Goal: Task Accomplishment & Management: Use online tool/utility

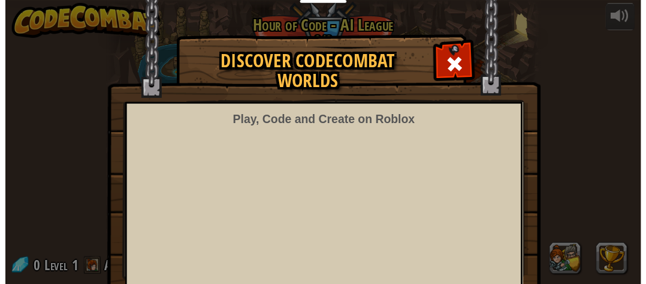
scroll to position [17, 0]
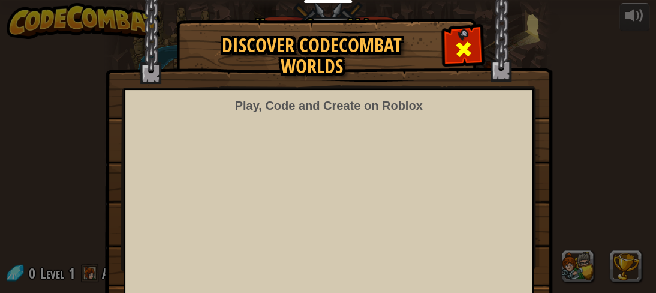
click at [454, 44] on span at bounding box center [463, 49] width 19 height 19
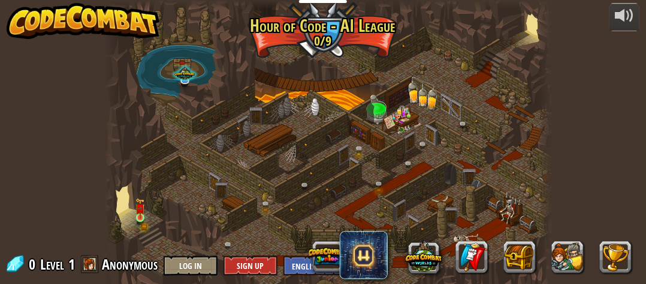
click at [137, 217] on img at bounding box center [139, 208] width 9 height 20
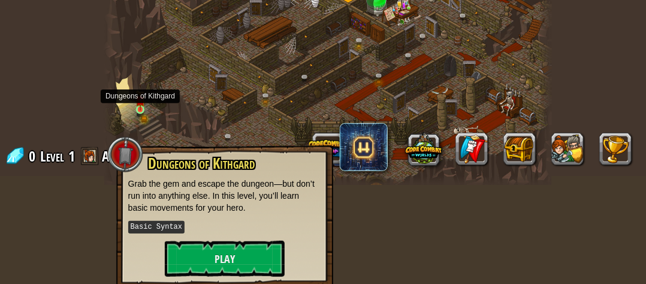
scroll to position [112, 0]
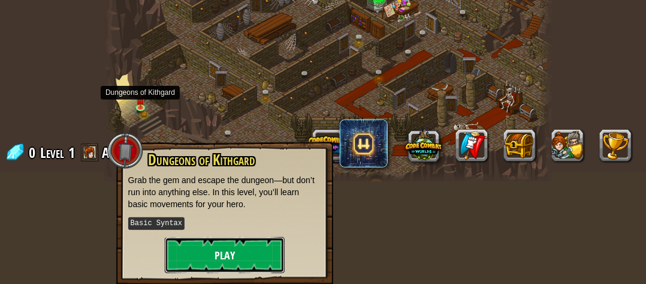
click at [186, 249] on button "Play" at bounding box center [225, 255] width 120 height 36
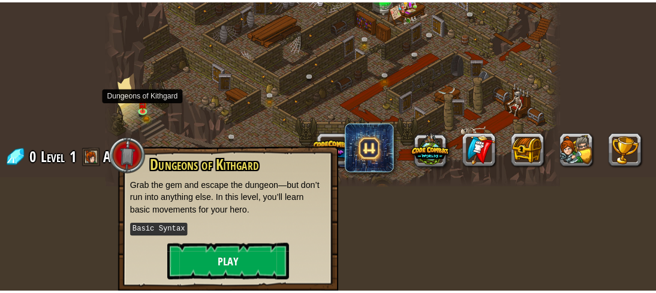
scroll to position [0, 0]
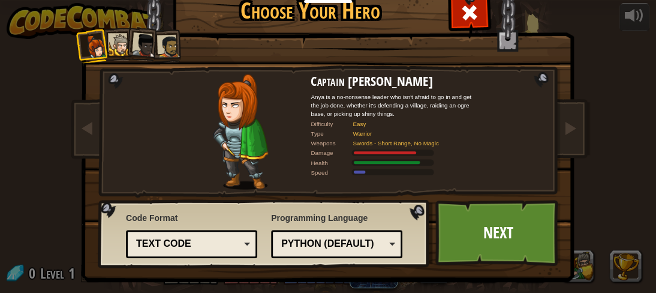
click at [109, 49] on div at bounding box center [120, 45] width 22 height 22
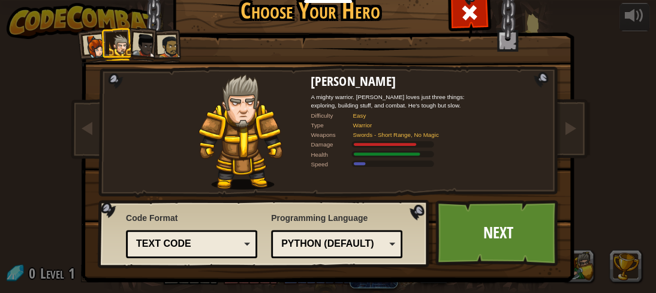
click at [139, 43] on div at bounding box center [144, 46] width 24 height 24
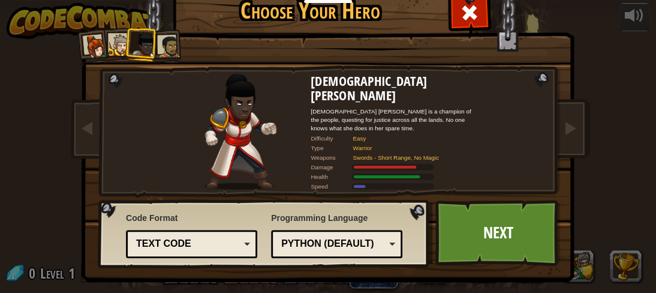
click at [167, 49] on div at bounding box center [169, 46] width 22 height 22
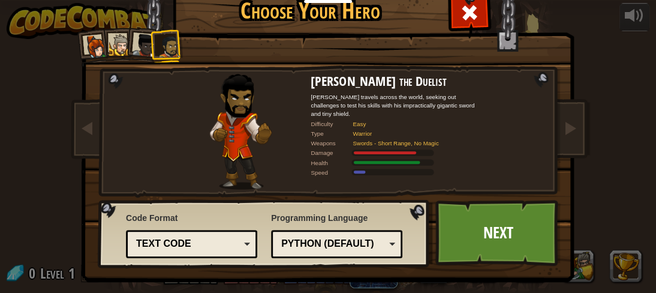
click at [125, 38] on li at bounding box center [142, 43] width 35 height 35
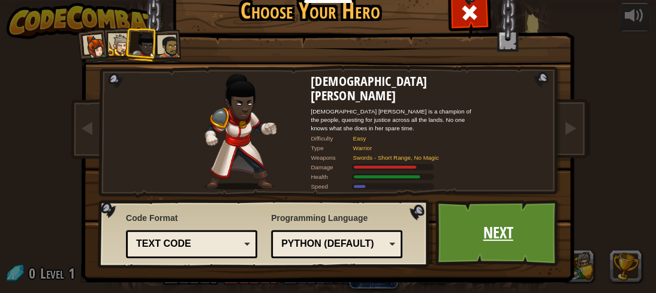
click at [501, 237] on link "Next" at bounding box center [497, 233] width 125 height 66
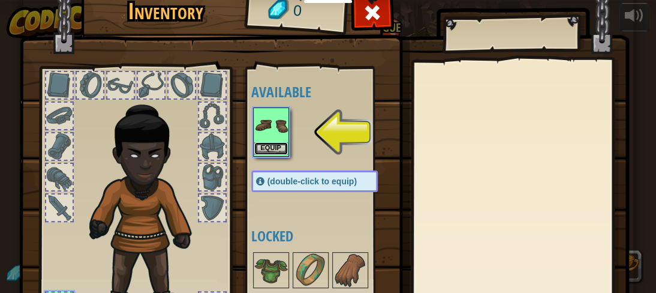
click at [270, 149] on button "Equip" at bounding box center [271, 148] width 34 height 13
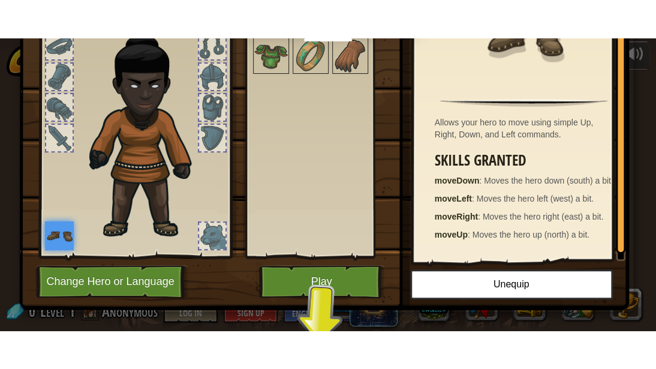
scroll to position [121, 0]
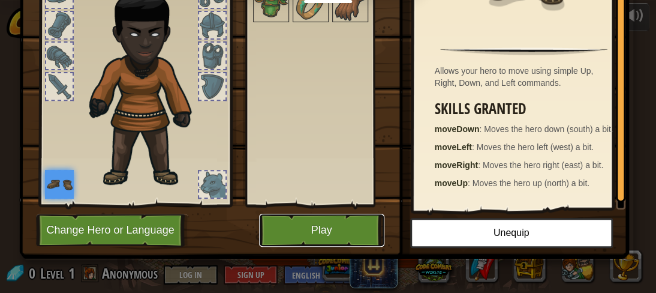
click at [345, 233] on button "Play" at bounding box center [321, 229] width 125 height 33
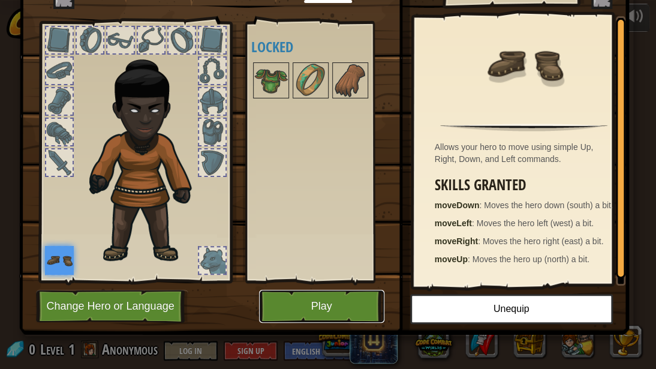
scroll to position [45, 0]
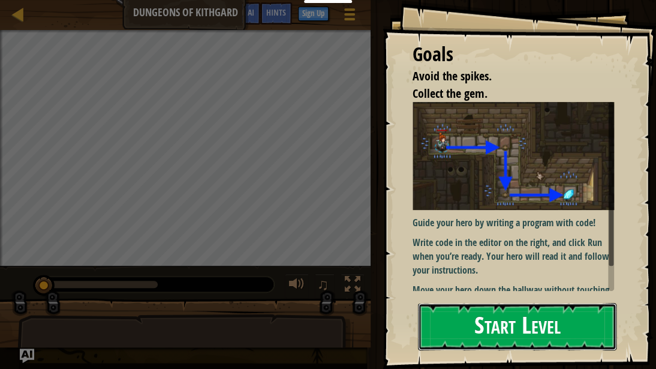
click at [523, 292] on button "Start Level" at bounding box center [517, 326] width 198 height 47
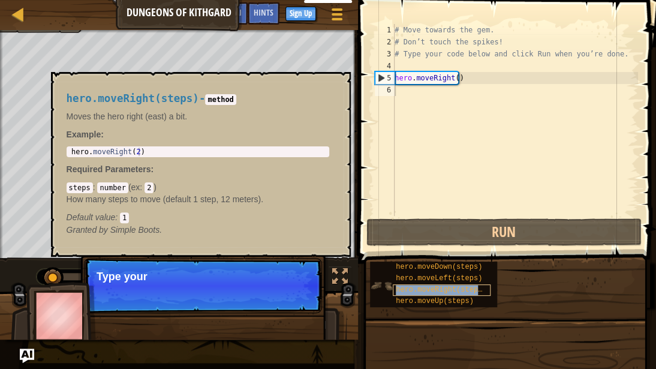
click at [396, 289] on span "hero.moveRight(steps)" at bounding box center [441, 289] width 91 height 8
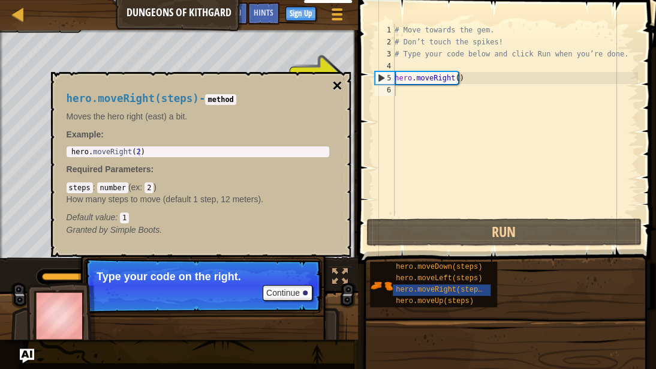
click at [333, 82] on button "×" at bounding box center [337, 85] width 10 height 17
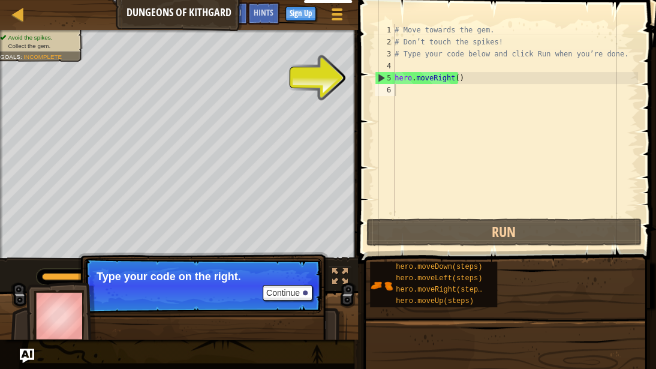
type textarea "hero.moveRight()"
click at [460, 79] on div "# Move towards the gem. # Don’t touch the spikes! # Type your code below and cl…" at bounding box center [515, 132] width 246 height 216
click at [418, 95] on div "# Move towards the gem. # Don’t touch the spikes! # Type your code below and cl…" at bounding box center [515, 132] width 246 height 216
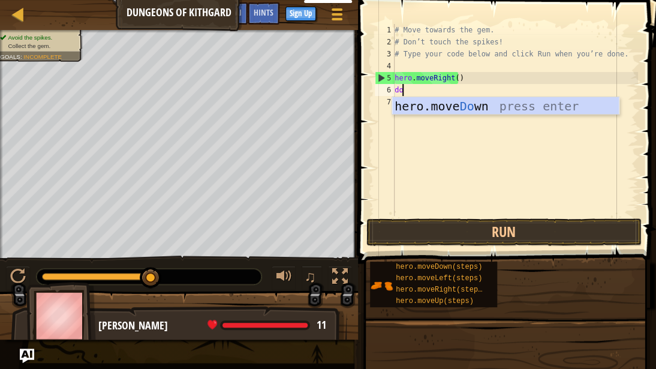
type textarea "down"
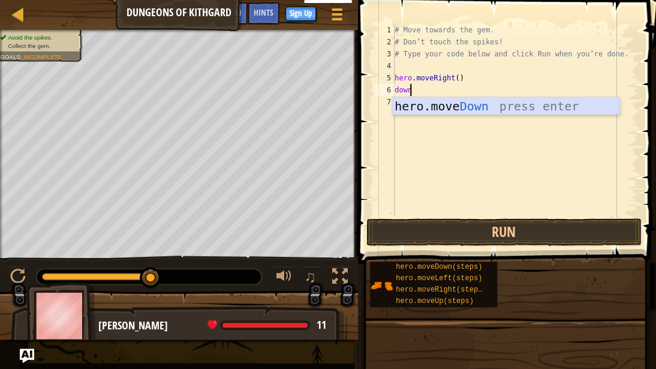
click at [434, 104] on div "hero.move Down press enter" at bounding box center [505, 124] width 227 height 54
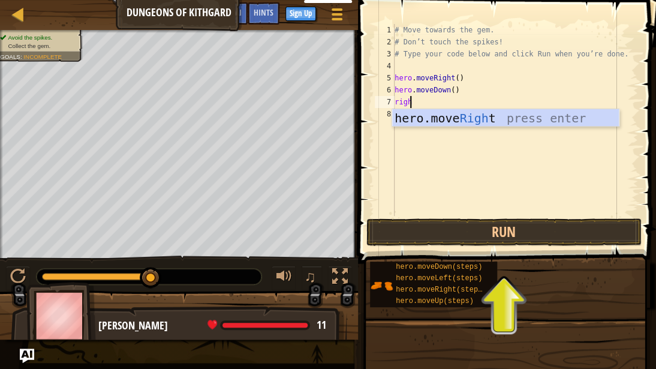
type textarea "right"
click at [451, 120] on div "hero.move Right press enter" at bounding box center [505, 136] width 227 height 54
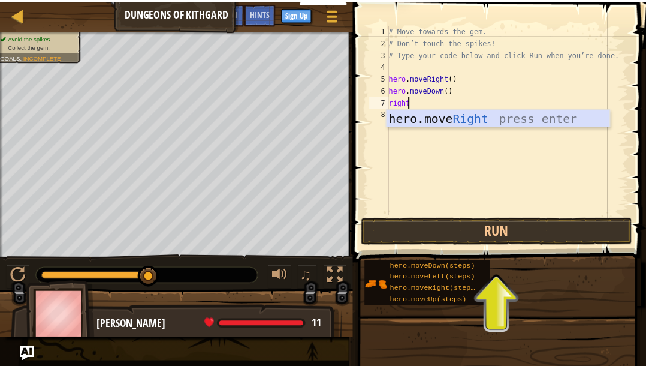
scroll to position [5, 0]
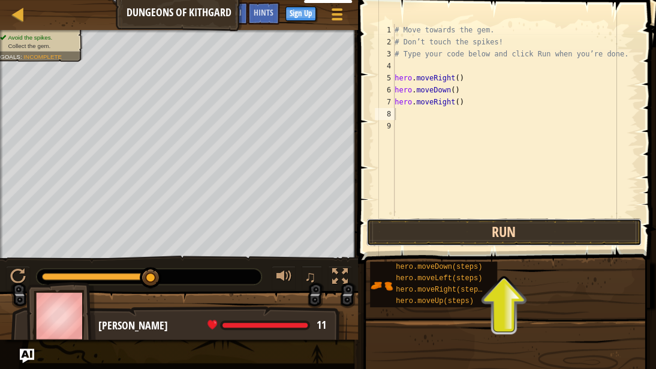
click at [489, 230] on button "Run" at bounding box center [503, 232] width 275 height 28
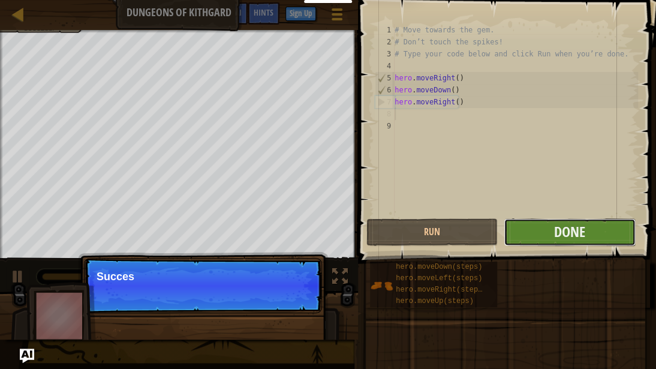
click at [604, 239] on button "Done" at bounding box center [569, 232] width 131 height 28
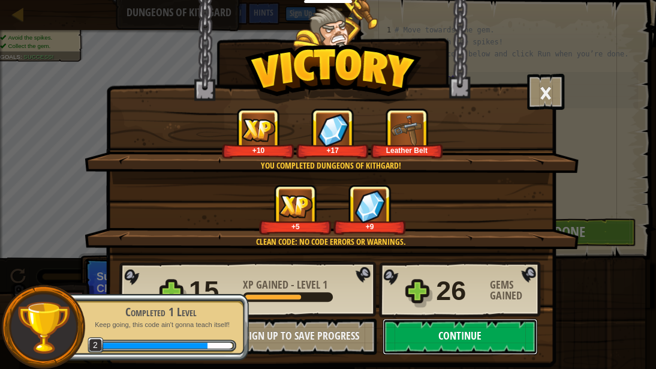
click at [439, 292] on button "Continue" at bounding box center [460, 336] width 155 height 36
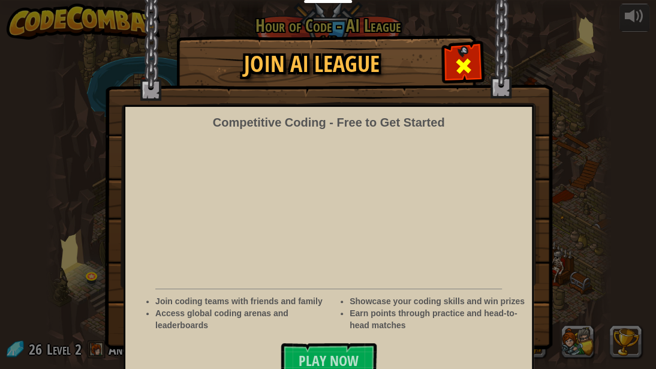
click at [454, 56] on span at bounding box center [463, 65] width 19 height 19
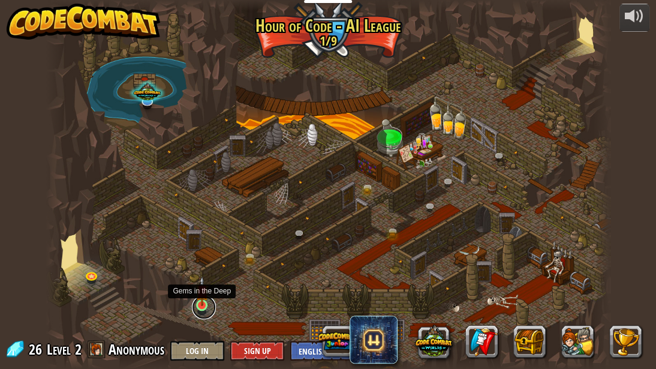
click at [200, 292] on link at bounding box center [204, 307] width 24 height 24
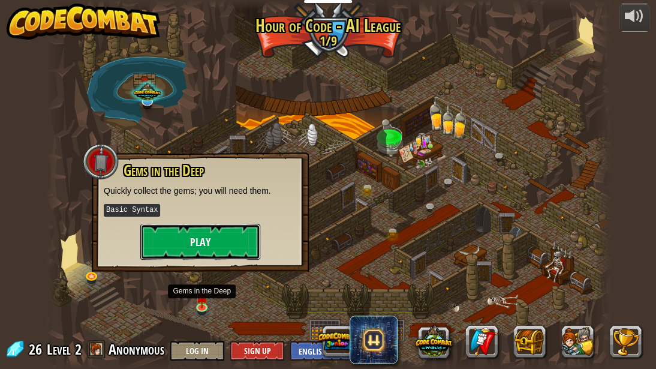
click at [222, 239] on button "Play" at bounding box center [200, 242] width 120 height 36
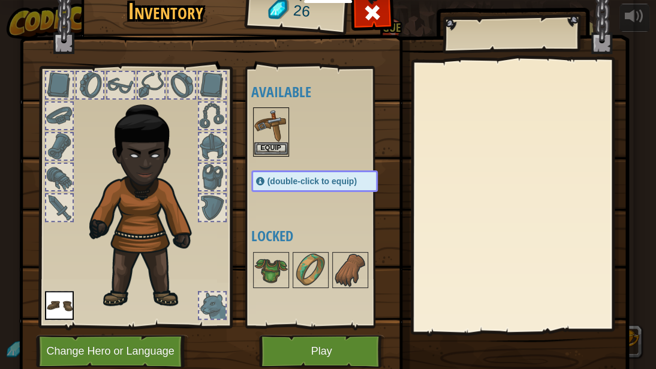
click at [270, 154] on div "Equip" at bounding box center [271, 131] width 36 height 49
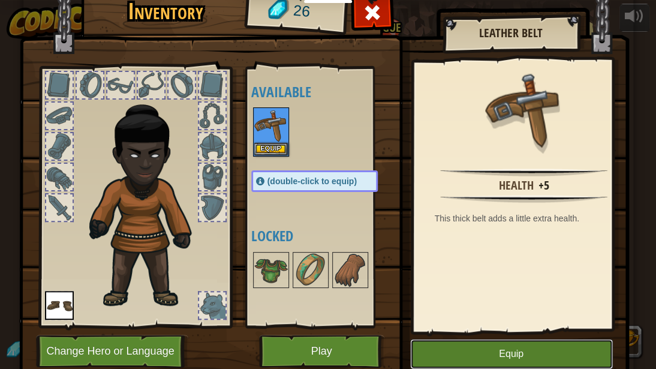
click at [492, 292] on button "Equip" at bounding box center [511, 354] width 203 height 30
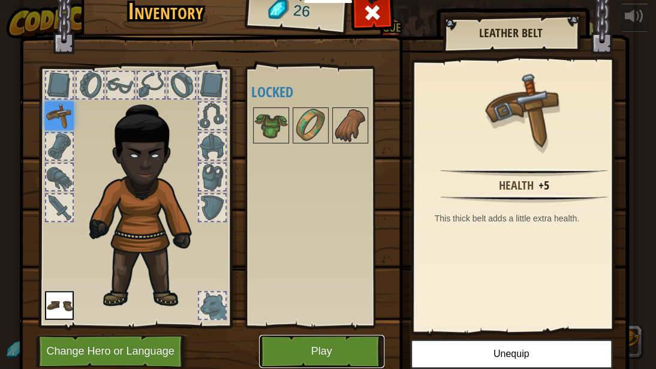
click at [343, 292] on button "Play" at bounding box center [321, 351] width 125 height 33
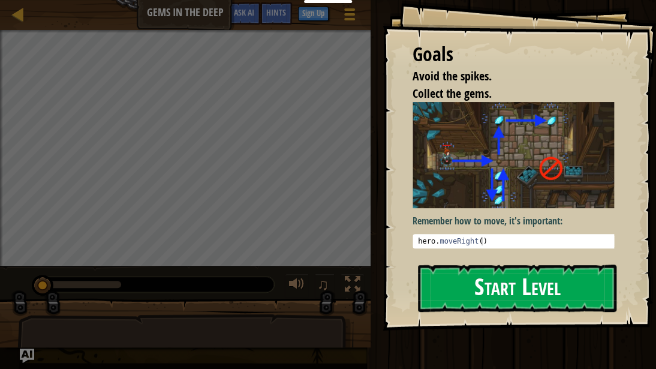
click at [482, 285] on button "Start Level" at bounding box center [517, 287] width 198 height 47
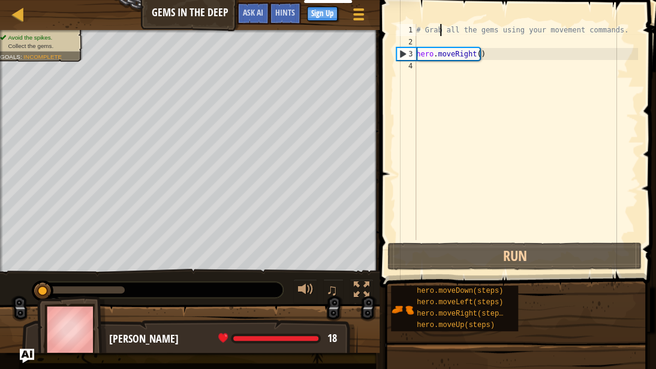
click at [439, 24] on div "# Grab all the gems using your movement commands. hero . moveRight ( )" at bounding box center [526, 144] width 224 height 240
click at [612, 29] on div "# Grab all the gems using your movement commands. hero . moveRight ( )" at bounding box center [526, 144] width 224 height 240
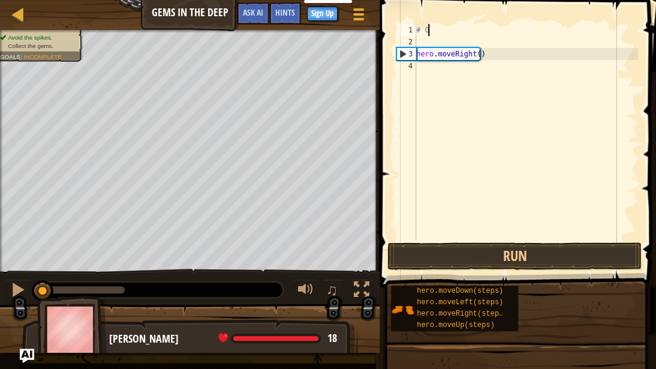
type textarea "#"
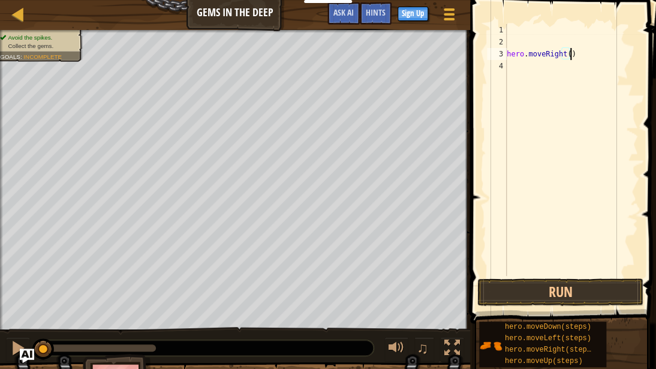
click at [579, 49] on div "hero . moveRight ( )" at bounding box center [571, 162] width 134 height 276
type textarea "h"
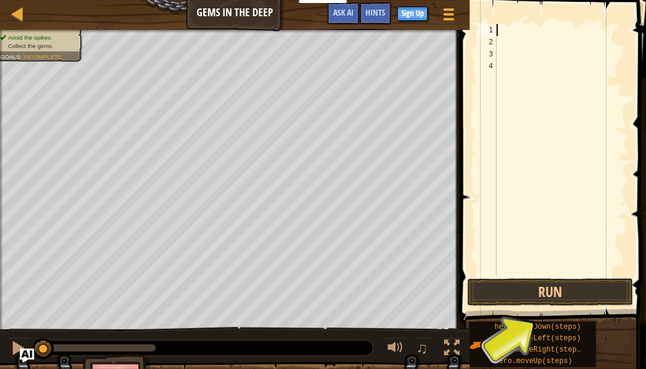
click at [506, 31] on div at bounding box center [562, 162] width 134 height 276
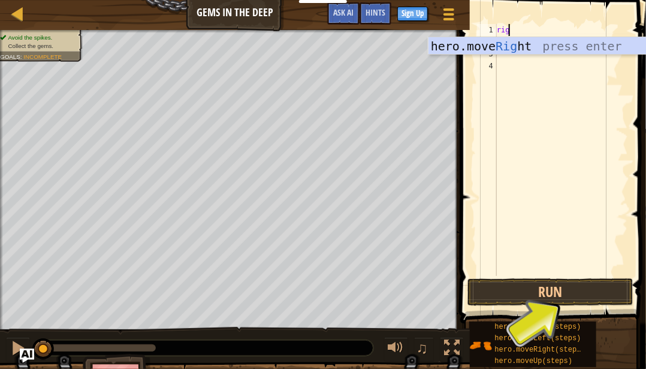
type textarea "righ"
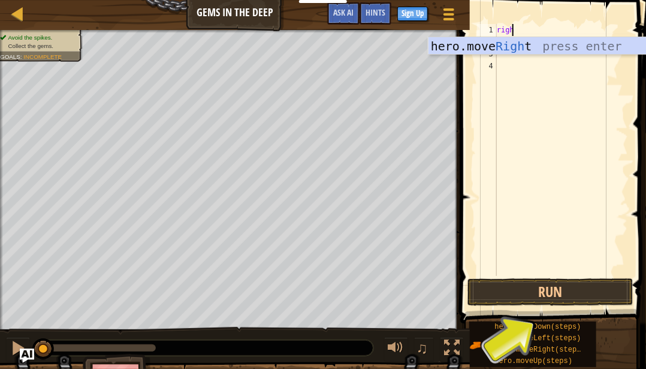
click at [611, 49] on div "hero.move Righ t press enter" at bounding box center [542, 64] width 227 height 54
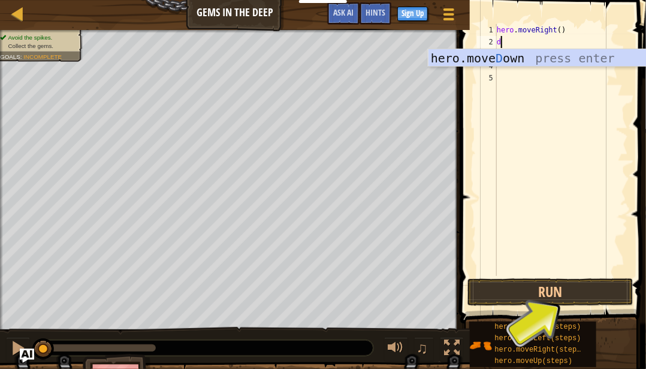
type textarea "do"
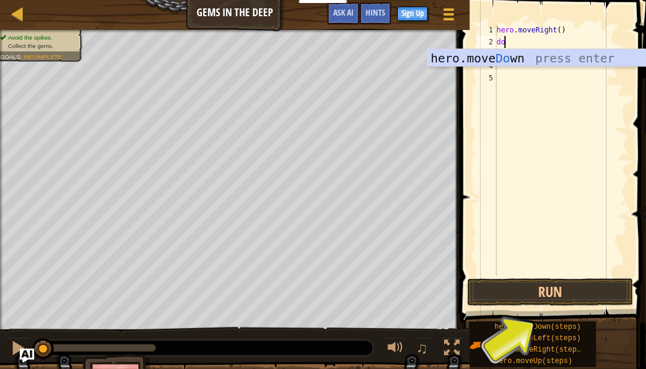
click at [599, 58] on div "hero.move Do wn press enter" at bounding box center [542, 76] width 227 height 54
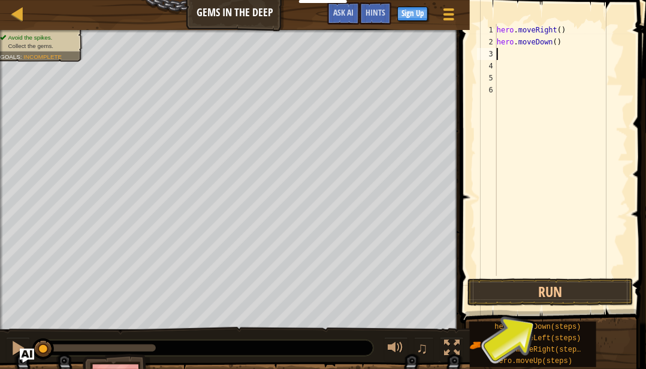
type textarea "u"
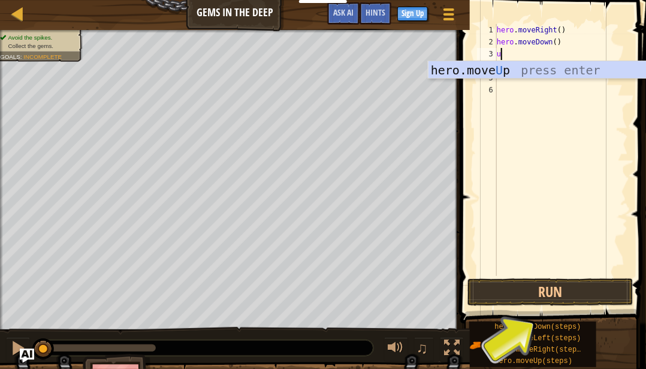
click at [603, 65] on div "hero.move U p press enter" at bounding box center [542, 88] width 227 height 54
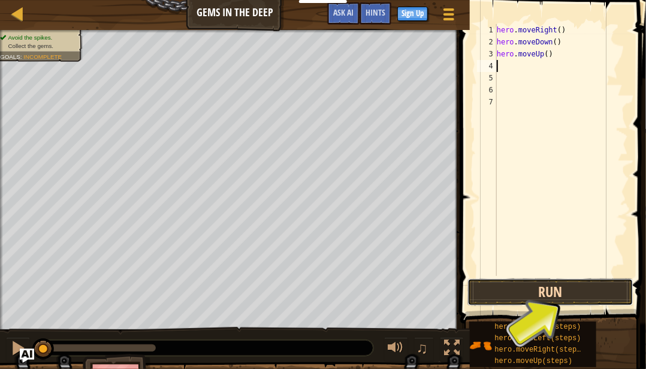
click at [552, 292] on button "Run" at bounding box center [551, 292] width 166 height 28
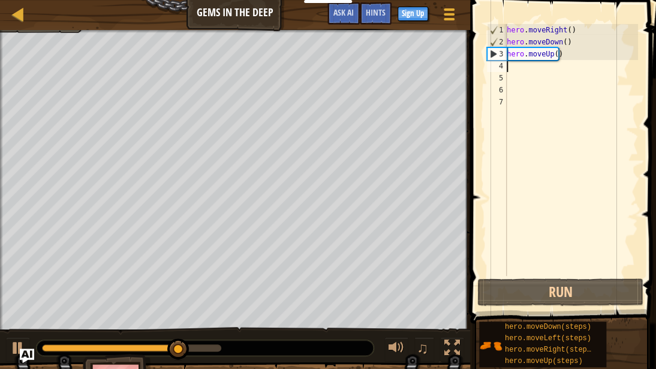
click at [571, 62] on div "hero . moveRight ( ) hero . moveDown ( ) hero . moveUp ( )" at bounding box center [571, 162] width 134 height 276
click at [558, 53] on div "hero . moveRight ( ) hero . moveDown ( ) hero . moveUp ( )" at bounding box center [571, 162] width 134 height 276
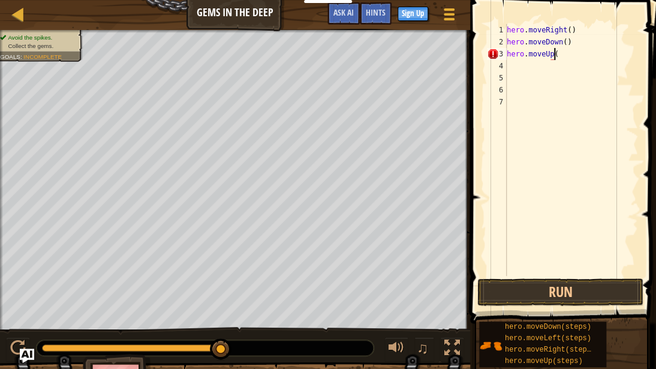
scroll to position [5, 3]
type textarea "hero.moveUp(2)"
click at [511, 75] on div "hero . moveRight ( ) hero . moveDown ( ) hero . moveUp ( 2 )" at bounding box center [571, 162] width 134 height 276
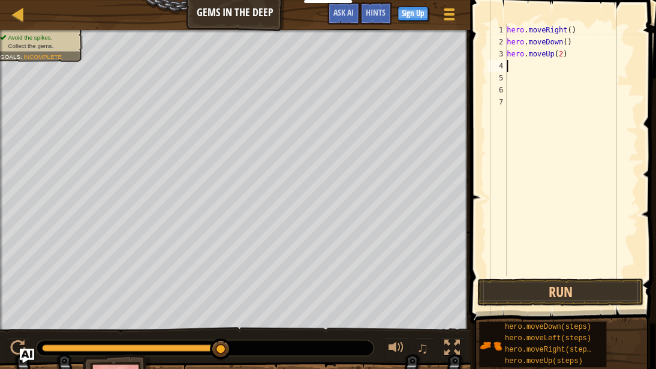
click at [510, 68] on div "hero . moveRight ( ) hero . moveDown ( ) hero . moveUp ( 2 )" at bounding box center [571, 162] width 134 height 276
type textarea "r"
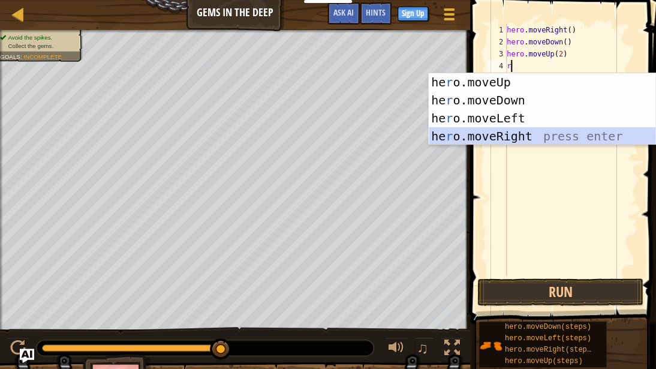
click at [513, 128] on div "he r o.moveUp press enter he r o.moveDown press enter he r o.moveLeft press ent…" at bounding box center [542, 127] width 227 height 108
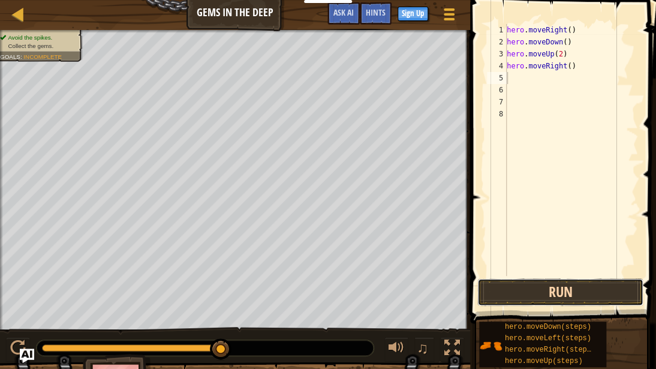
click at [528, 292] on button "Run" at bounding box center [560, 292] width 166 height 28
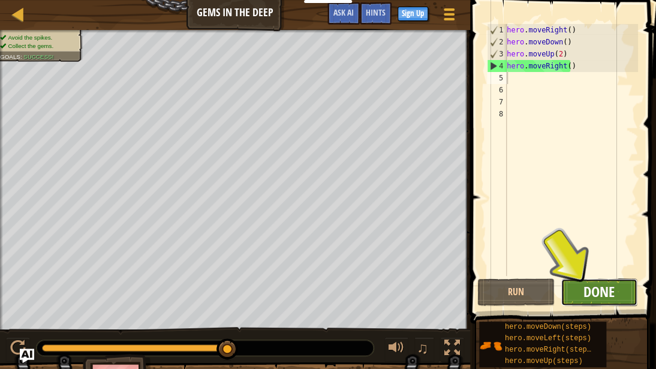
click at [606, 285] on span "Done" at bounding box center [598, 291] width 31 height 19
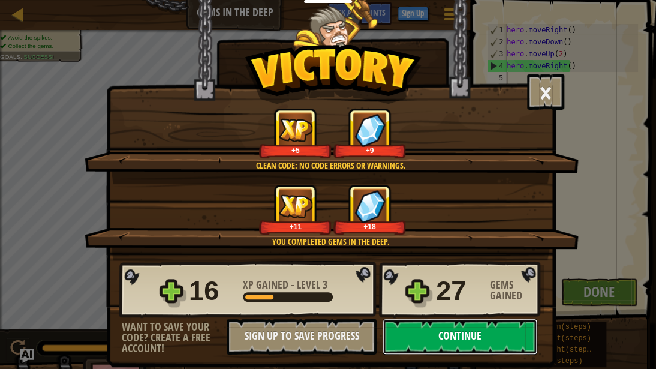
click at [507, 292] on button "Continue" at bounding box center [460, 336] width 155 height 36
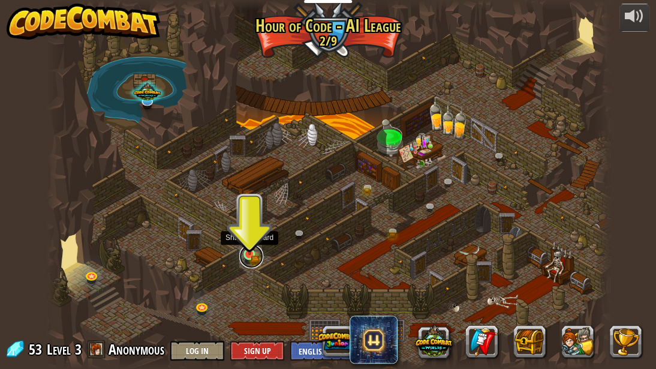
click at [252, 256] on link at bounding box center [251, 256] width 24 height 24
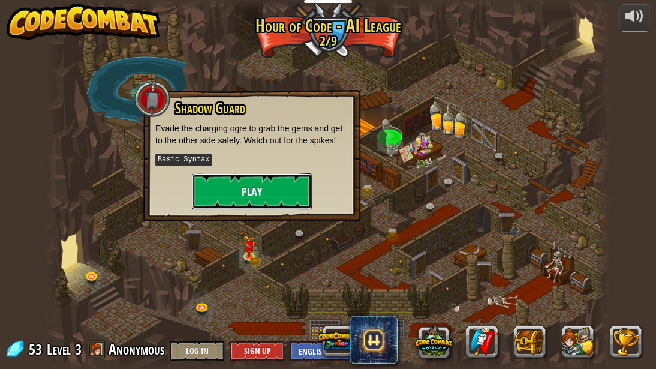
click at [269, 175] on button "Play" at bounding box center [252, 191] width 120 height 36
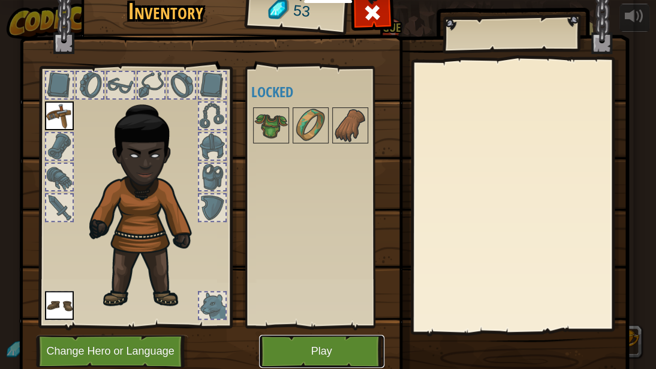
click at [296, 292] on button "Play" at bounding box center [321, 351] width 125 height 33
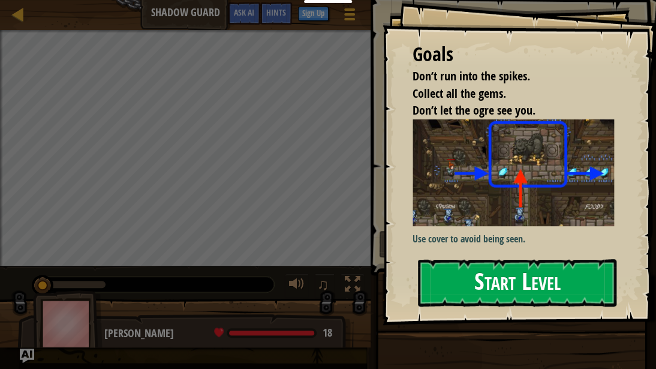
click at [458, 285] on button "Start Level" at bounding box center [517, 282] width 198 height 47
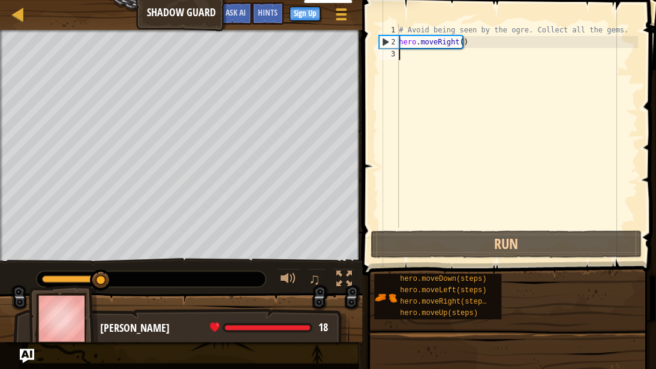
type textarea "u"
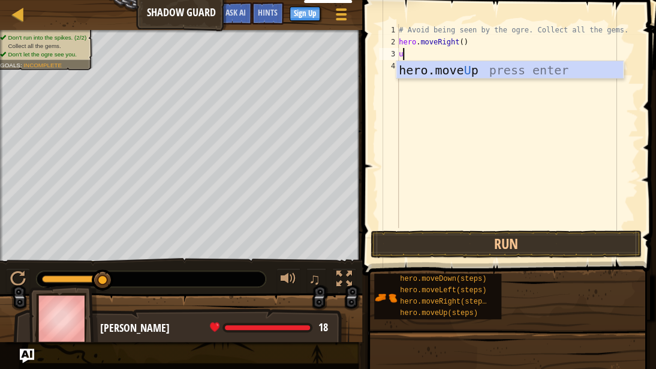
click at [578, 71] on div "hero.move U p press enter" at bounding box center [509, 88] width 227 height 54
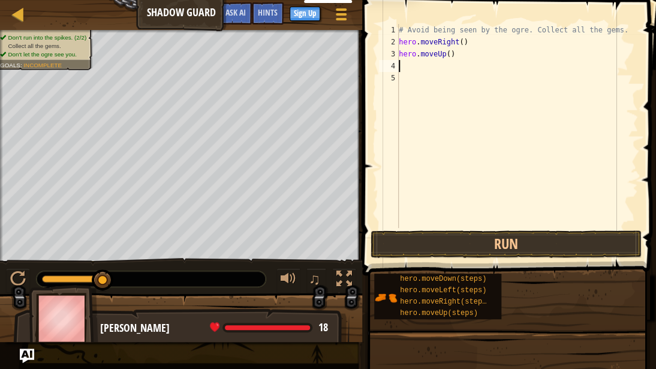
type textarea "r"
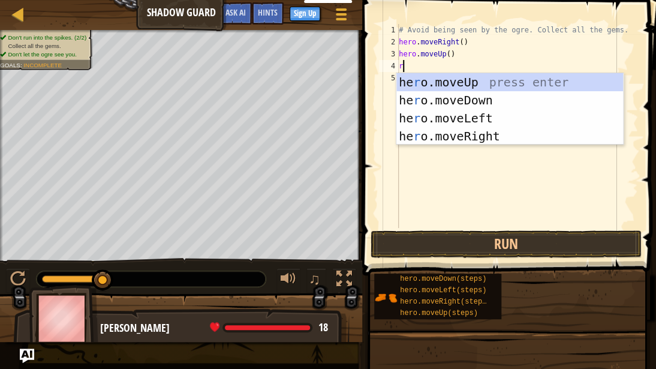
click at [507, 137] on div "he r o.moveUp press enter he r o.moveDown press enter he r o.moveLeft press ent…" at bounding box center [509, 127] width 227 height 108
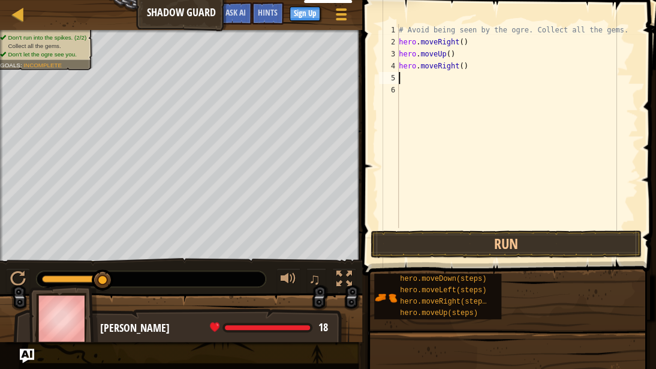
type textarea "d"
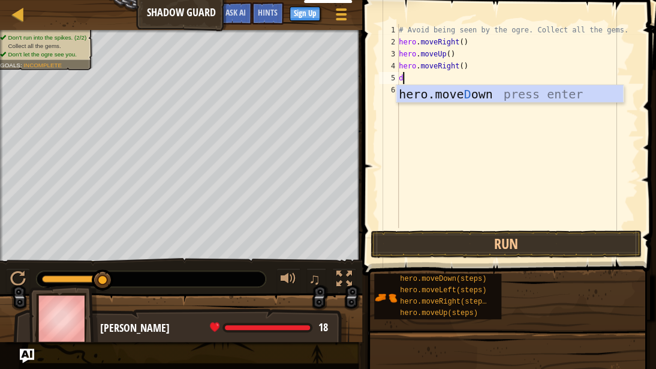
click at [504, 89] on div "hero.[PERSON_NAME] own press enter" at bounding box center [509, 112] width 227 height 54
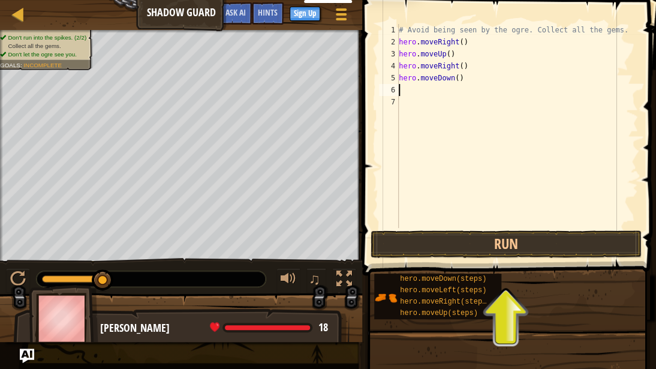
type textarea "r"
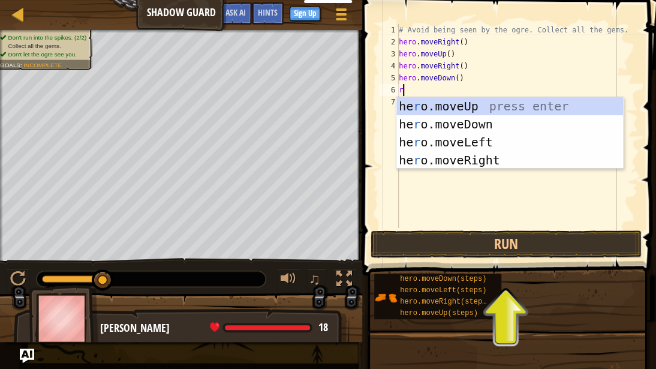
click at [499, 161] on div "he r o.moveUp press enter he r o.moveDown press enter he r o.moveLeft press ent…" at bounding box center [509, 151] width 227 height 108
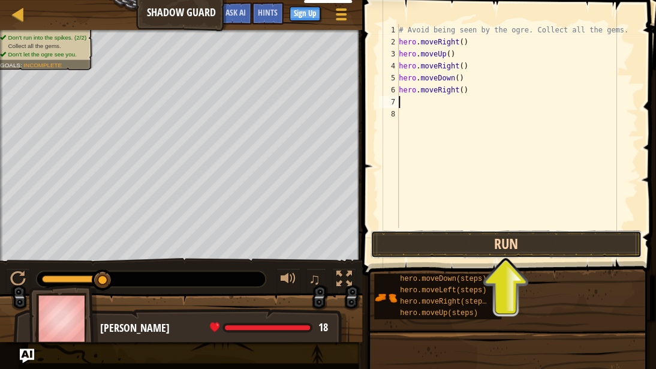
click at [475, 254] on button "Run" at bounding box center [506, 244] width 271 height 28
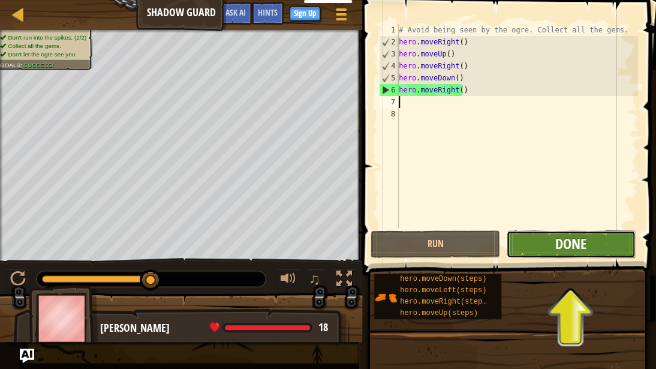
click at [576, 240] on span "Done" at bounding box center [570, 243] width 31 height 19
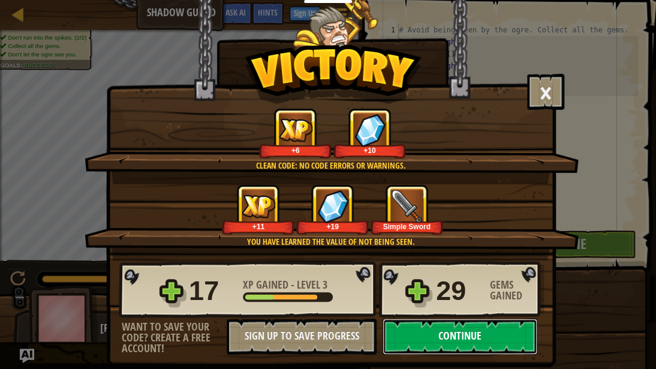
click at [445, 292] on button "Continue" at bounding box center [460, 336] width 155 height 36
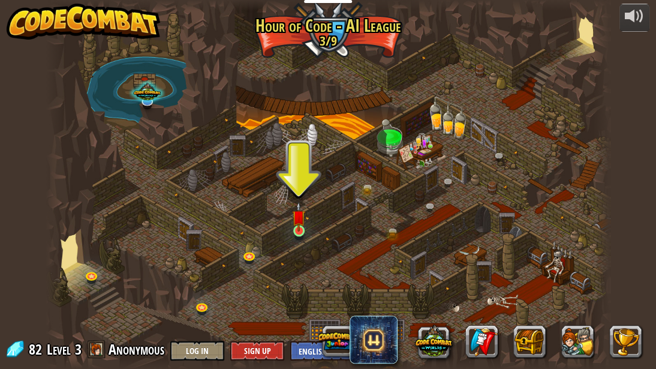
click at [297, 227] on img at bounding box center [298, 216] width 13 height 30
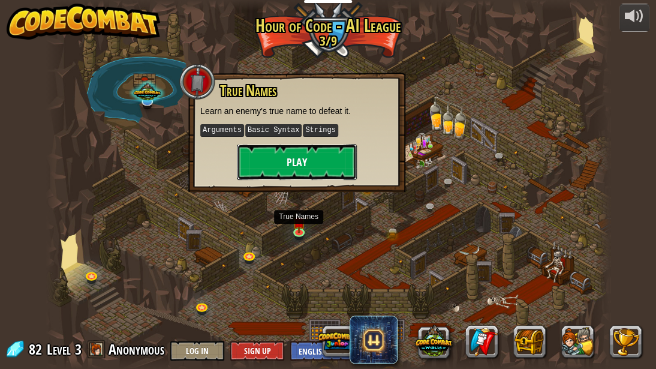
click at [317, 168] on button "Play" at bounding box center [297, 162] width 120 height 36
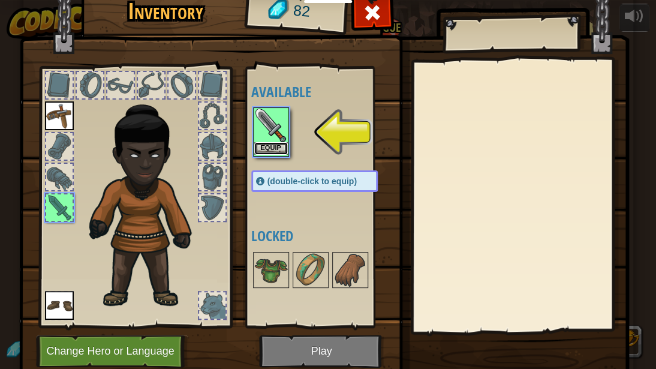
click at [264, 148] on button "Equip" at bounding box center [271, 148] width 34 height 13
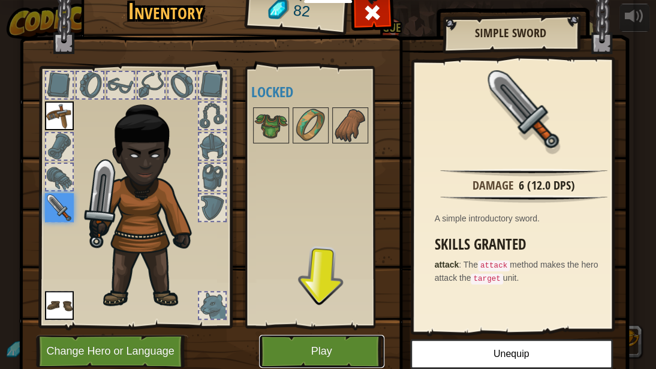
click at [327, 292] on button "Play" at bounding box center [321, 351] width 125 height 33
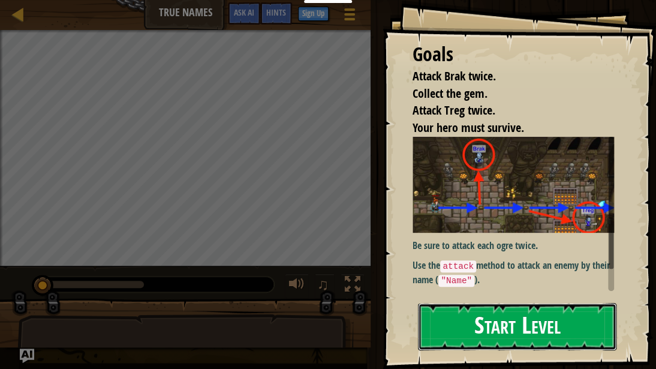
click at [477, 292] on button "Start Level" at bounding box center [517, 326] width 198 height 47
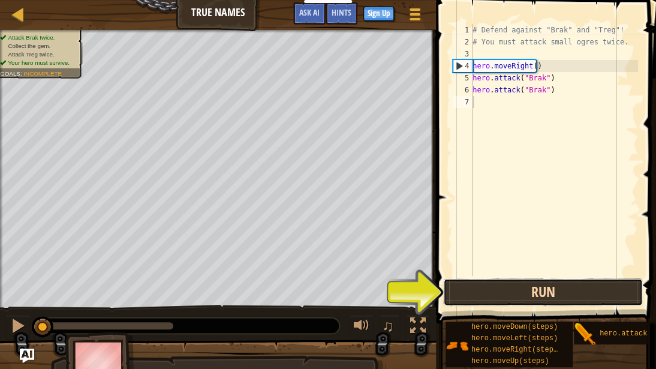
click at [549, 291] on button "Run" at bounding box center [543, 292] width 200 height 28
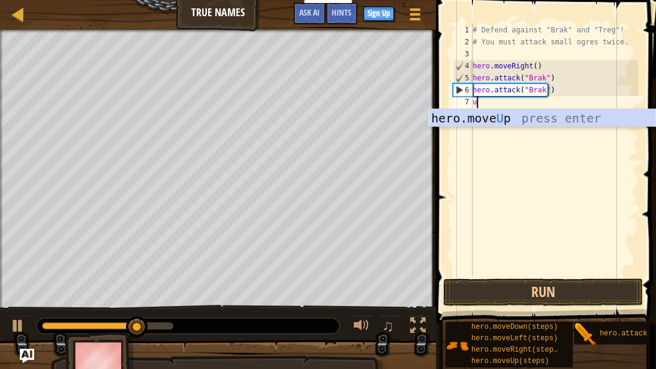
scroll to position [5, 0]
type textarea "up"
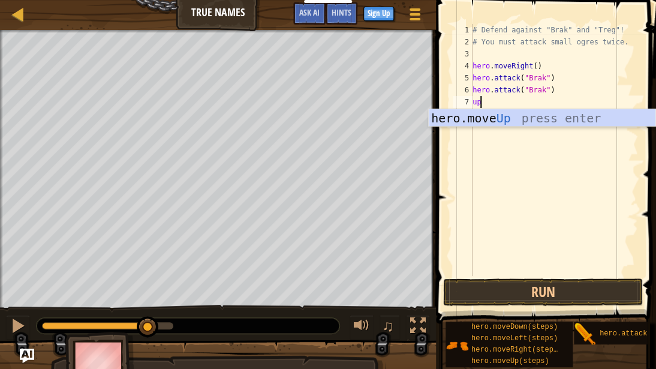
click at [617, 113] on div "hero.move Up press enter" at bounding box center [542, 136] width 227 height 54
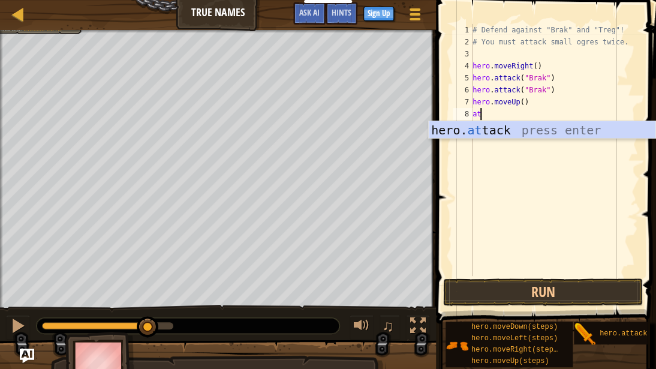
click at [591, 127] on div "hero. at tack press enter" at bounding box center [542, 148] width 227 height 54
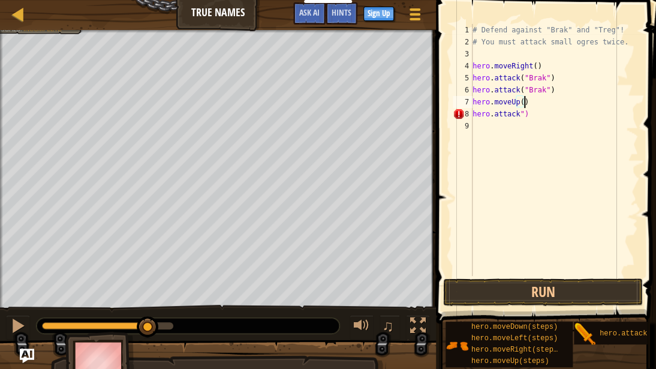
click at [529, 101] on div "# Defend against "Brak" and "Treg"! # You must attack small ogres twice. hero .…" at bounding box center [554, 162] width 168 height 276
click at [523, 115] on div "# Defend against "Brak" and "Treg"! # You must attack small ogres twice. hero .…" at bounding box center [554, 162] width 168 height 276
type textarea "h"
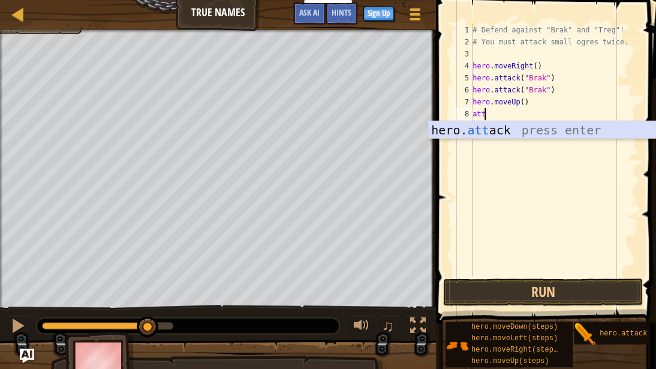
click at [526, 128] on div "hero. att ack press enter" at bounding box center [542, 148] width 227 height 54
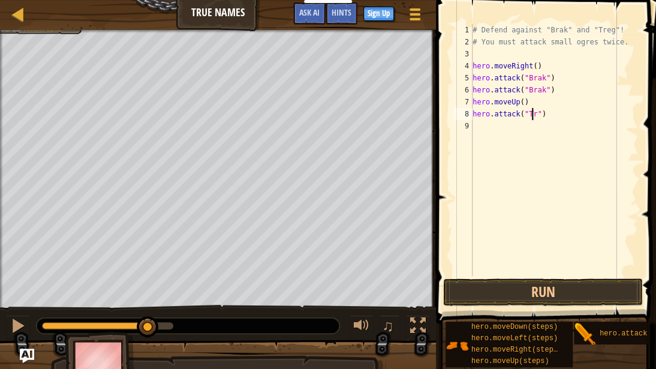
scroll to position [5, 5]
type textarea "hero.attack("Treg")"
click at [482, 125] on div "# Defend against "Brak" and "Treg"! # You must attack small ogres twice. hero .…" at bounding box center [554, 162] width 168 height 276
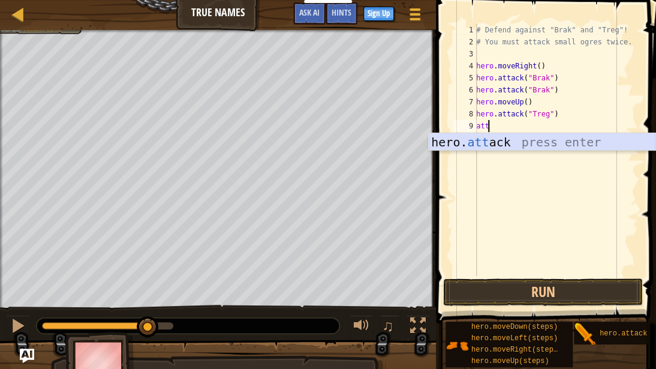
click at [557, 145] on div "hero. att ack press enter" at bounding box center [542, 160] width 227 height 54
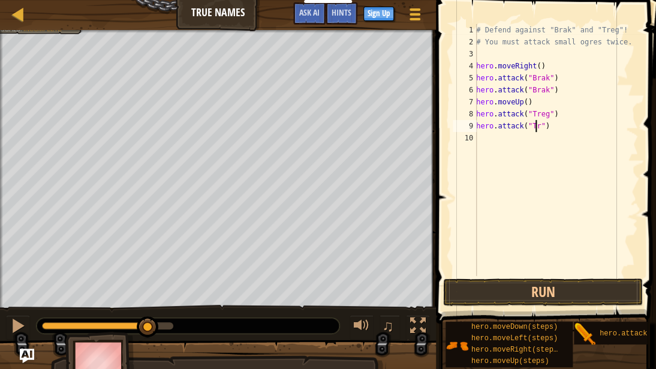
scroll to position [5, 5]
type textarea "hero.attack("Treg")"
click at [554, 289] on button "Run" at bounding box center [543, 292] width 200 height 28
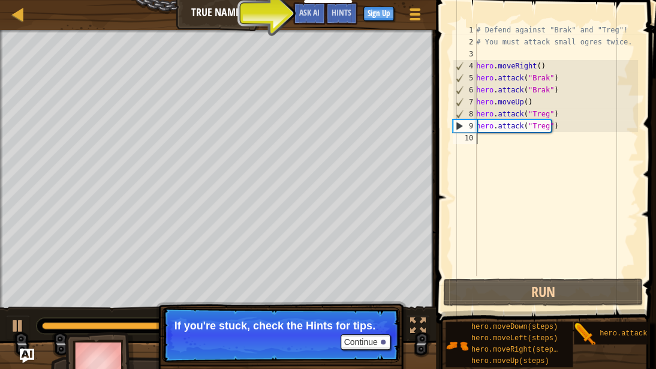
click at [482, 140] on div "# Defend against "Brak" and "Treg"! # You must attack small ogres twice. hero .…" at bounding box center [556, 162] width 164 height 276
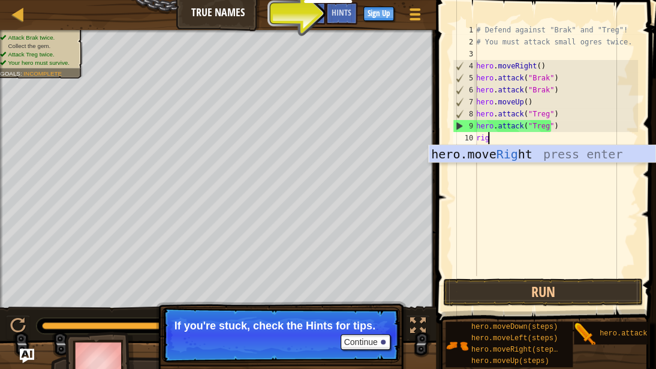
type textarea "righ"
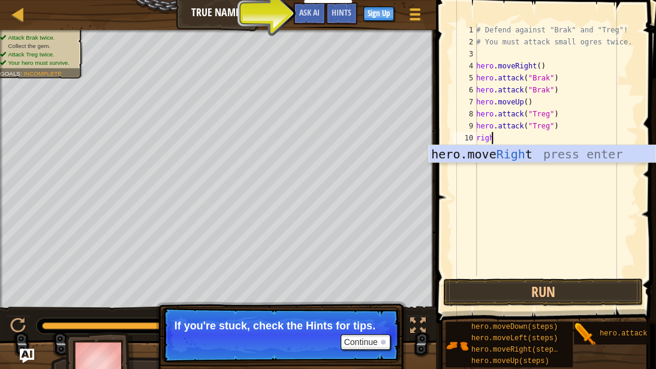
click at [612, 149] on div "hero.move Righ t press enter" at bounding box center [542, 172] width 227 height 54
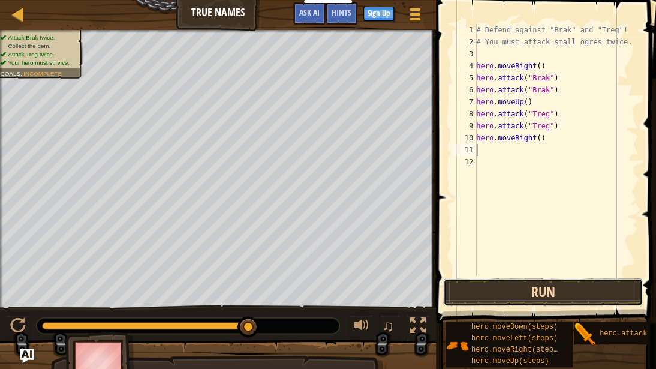
click at [561, 290] on button "Run" at bounding box center [543, 292] width 200 height 28
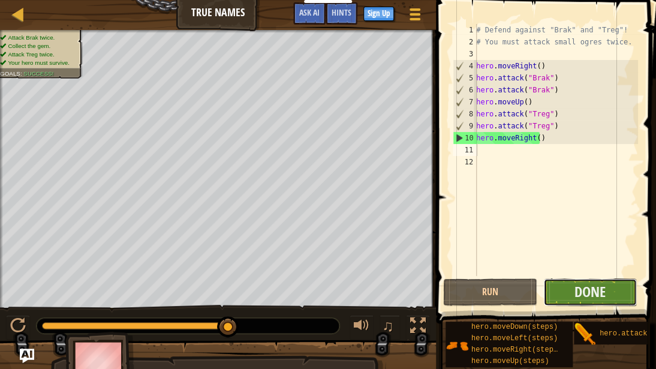
click at [618, 287] on button "Done" at bounding box center [590, 292] width 94 height 28
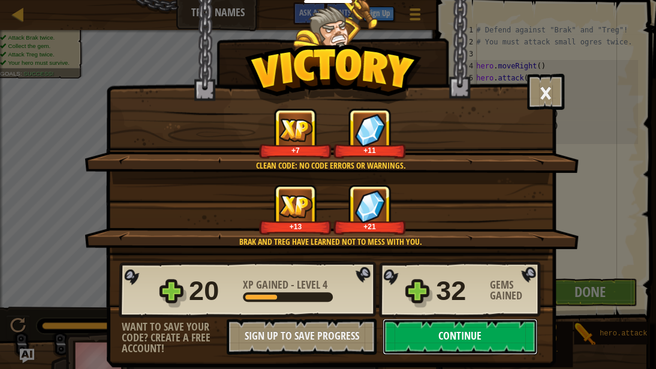
click at [504, 292] on button "Continue" at bounding box center [460, 336] width 155 height 36
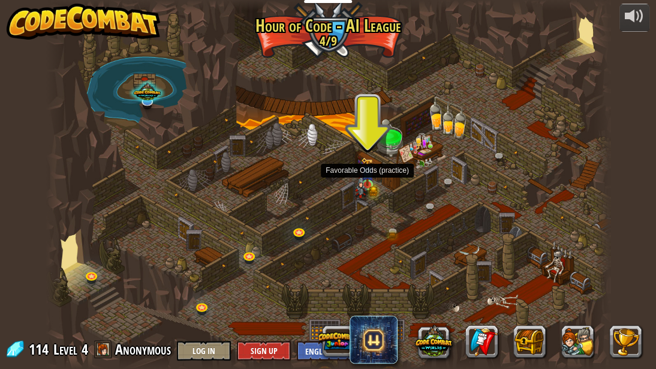
click at [363, 185] on img at bounding box center [360, 187] width 13 height 26
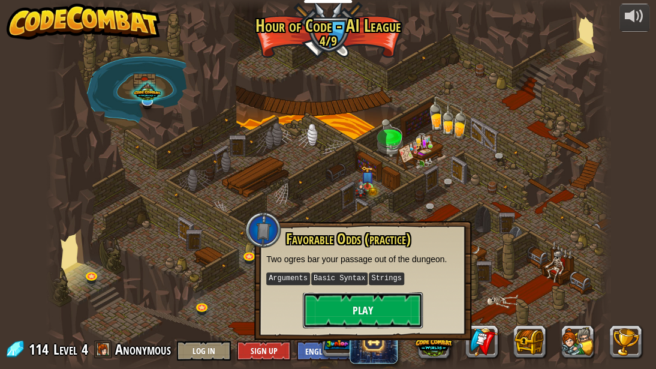
click at [352, 292] on button "Play" at bounding box center [363, 310] width 120 height 36
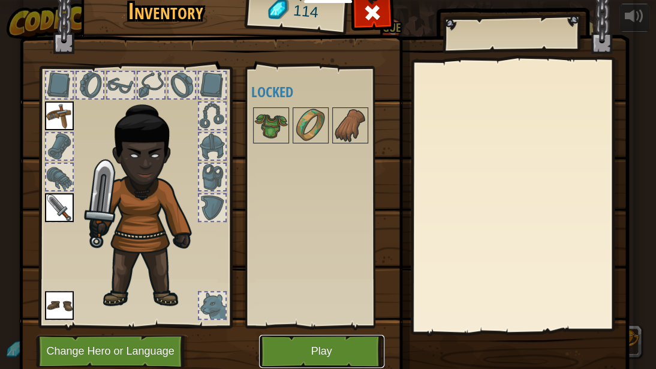
click at [327, 292] on button "Play" at bounding box center [321, 351] width 125 height 33
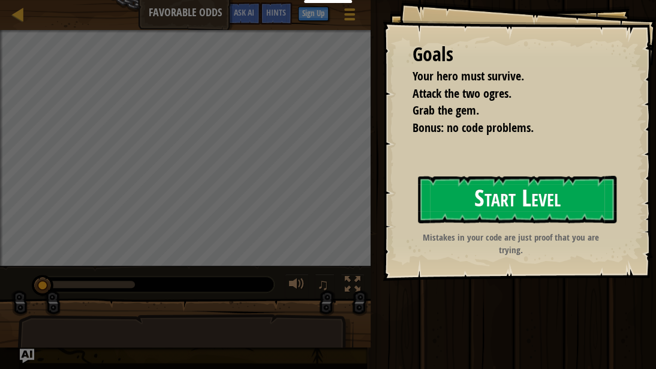
click at [475, 212] on button "Start Level" at bounding box center [517, 199] width 198 height 47
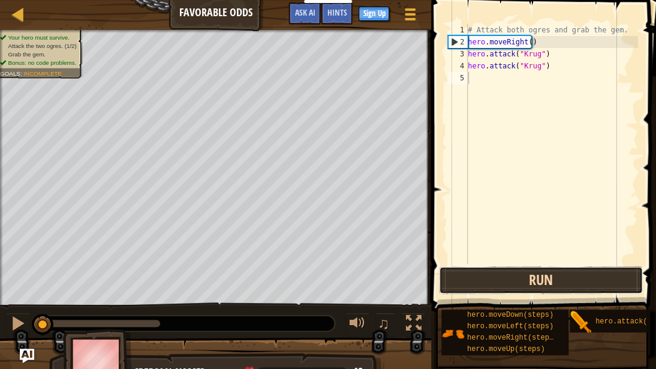
click at [513, 278] on button "Run" at bounding box center [541, 280] width 204 height 28
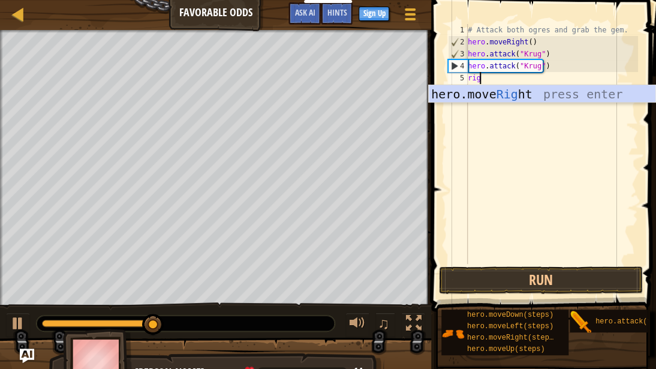
type textarea "righ"
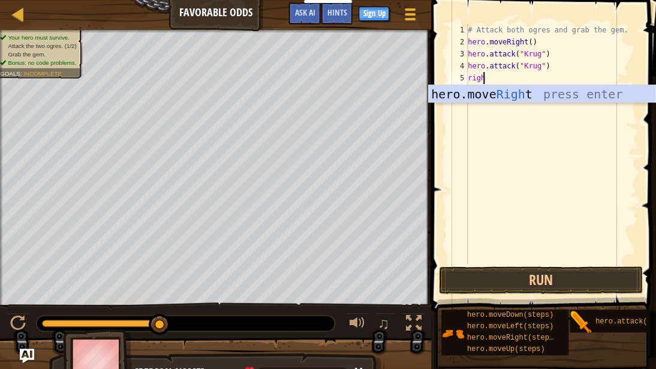
click at [508, 94] on div "hero.move Righ t press enter" at bounding box center [542, 112] width 227 height 54
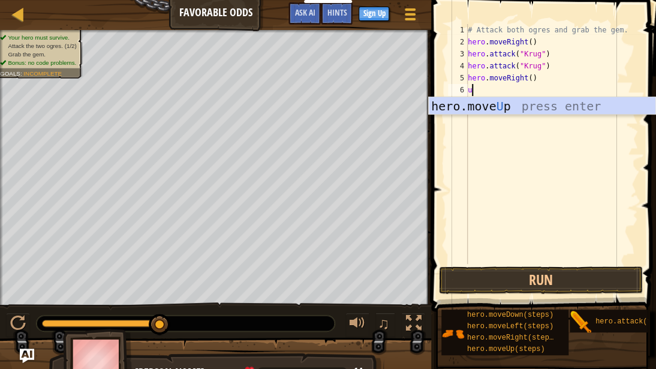
type textarea "up"
click at [614, 104] on div "hero.move Up press enter" at bounding box center [542, 124] width 227 height 54
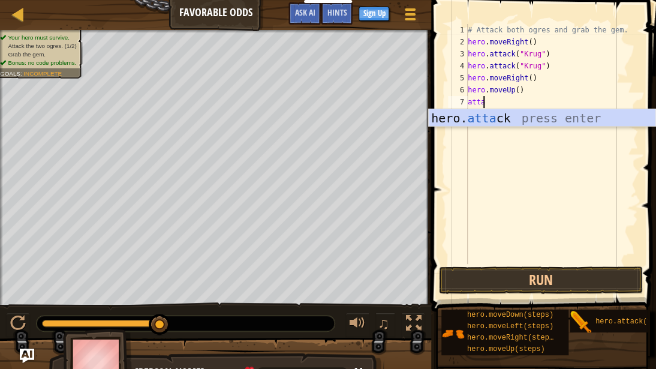
click at [537, 118] on div "hero. [PERSON_NAME] press enter" at bounding box center [542, 136] width 227 height 54
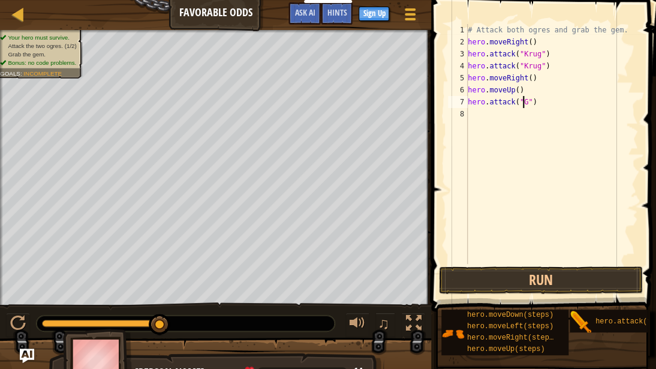
scroll to position [5, 5]
type textarea "hero.attack("Grump")"
click at [477, 129] on div "# Attack both ogres and grab the gem. hero . moveRight ( ) hero . attack ( "[PE…" at bounding box center [551, 156] width 173 height 264
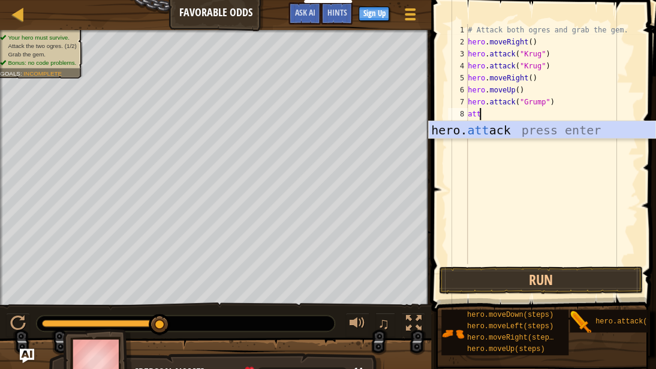
scroll to position [5, 0]
click at [579, 132] on div "hero. [PERSON_NAME] press enter" at bounding box center [542, 148] width 227 height 54
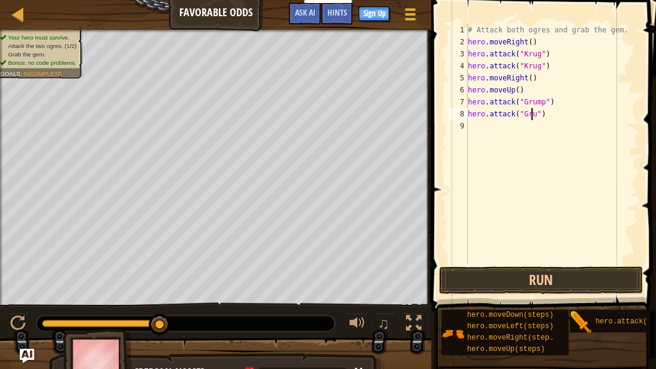
scroll to position [5, 5]
type textarea "hero.attack("Grug")"
click at [493, 278] on button "Run" at bounding box center [541, 280] width 204 height 28
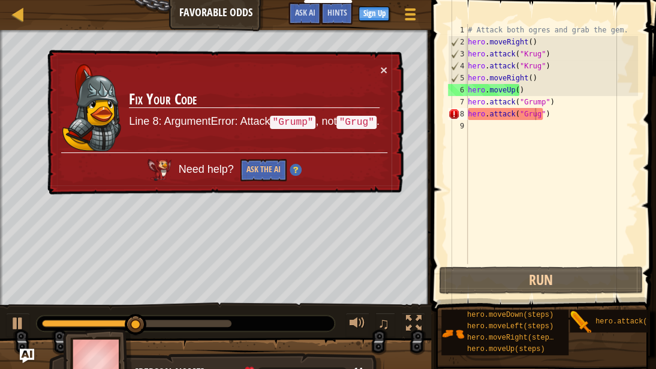
click at [378, 67] on td "Fix Your Code Line 8: ArgumentError: Attack "Grump" , not "Grug" ." at bounding box center [253, 108] width 251 height 89
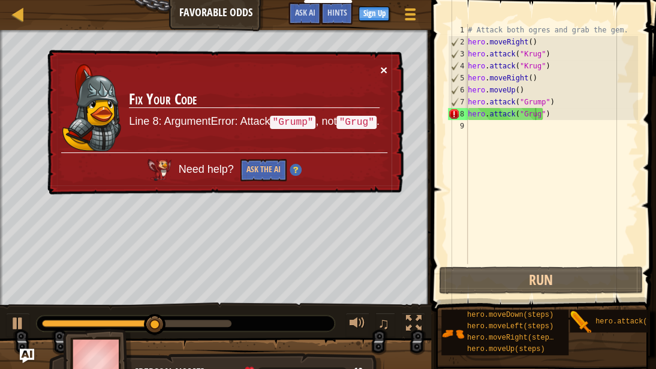
click at [381, 67] on div "× Fix Your Code Line 8: ArgumentError: Attack "Grump" , not "Grug" . Need help?…" at bounding box center [224, 122] width 359 height 145
click at [381, 67] on button "×" at bounding box center [383, 70] width 7 height 13
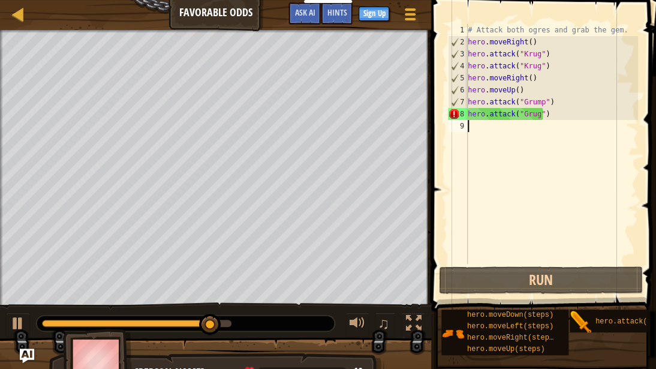
click at [482, 134] on div "# Attack both ogres and grab the gem. hero . moveRight ( ) hero . attack ( "[PE…" at bounding box center [551, 156] width 173 height 264
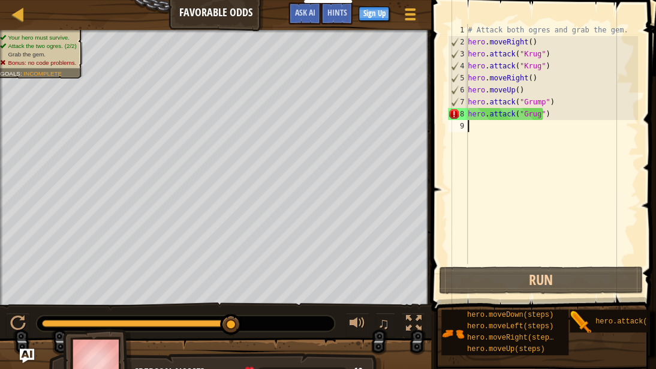
type textarea "u"
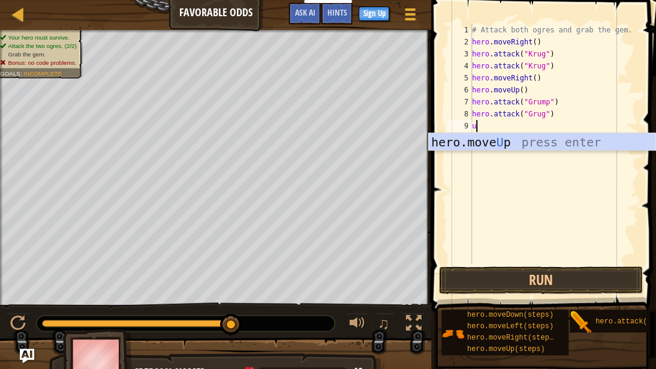
click at [588, 139] on div "hero.move U p press enter" at bounding box center [542, 160] width 227 height 54
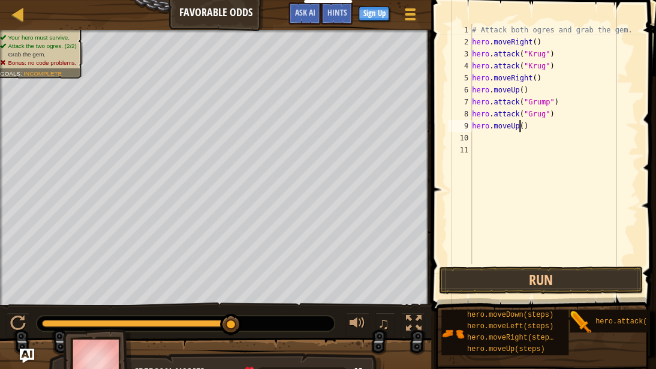
click at [518, 128] on div "# Attack both ogres and grab the gem. hero . moveRight ( ) hero . attack ( "[PE…" at bounding box center [553, 156] width 169 height 264
click at [535, 278] on button "Run" at bounding box center [541, 280] width 204 height 28
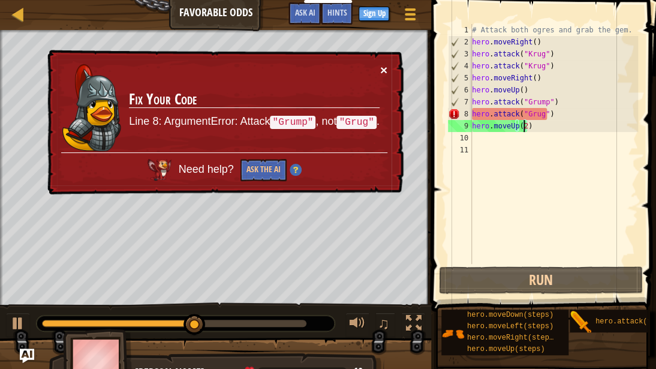
click at [381, 70] on button "×" at bounding box center [383, 70] width 7 height 13
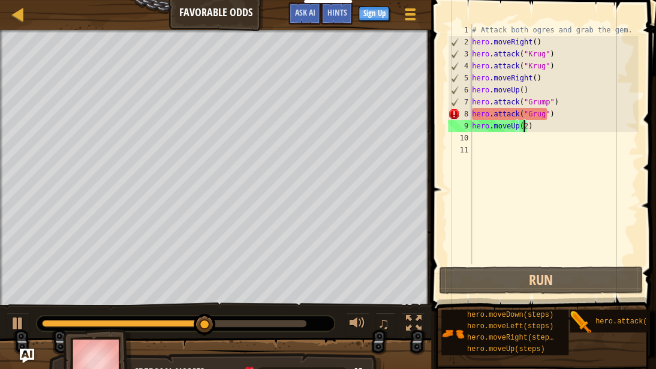
click at [544, 115] on div "# Attack both ogres and grab the gem. hero . moveRight ( ) hero . attack ( "[PE…" at bounding box center [553, 156] width 169 height 264
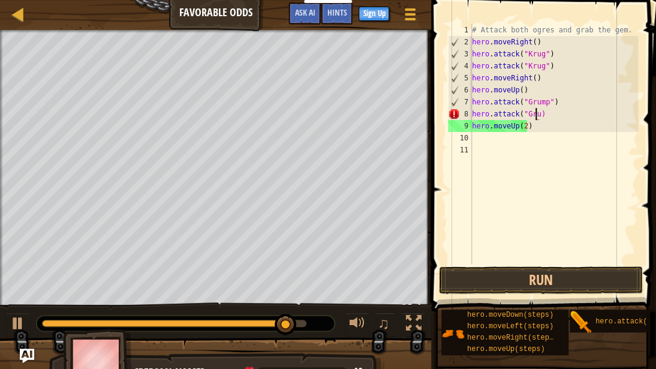
scroll to position [5, 5]
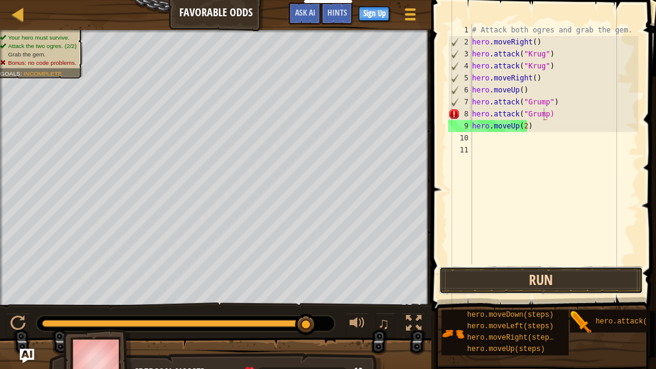
click at [501, 271] on button "Run" at bounding box center [541, 280] width 204 height 28
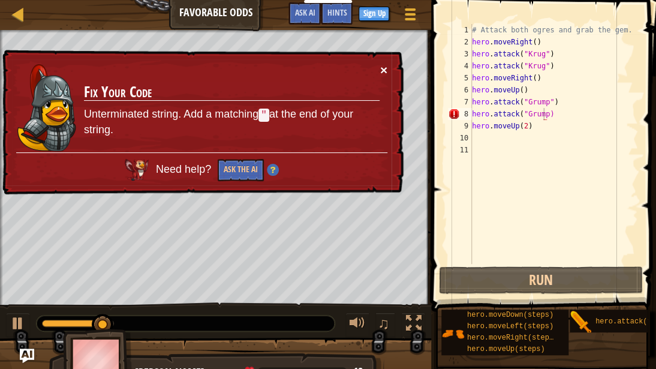
click at [385, 64] on button "×" at bounding box center [383, 70] width 7 height 13
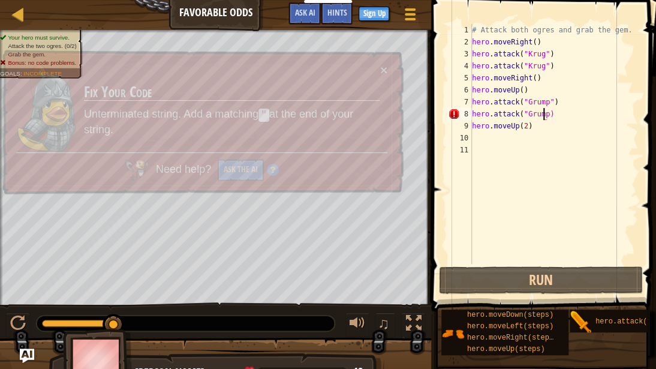
scroll to position [5, 5]
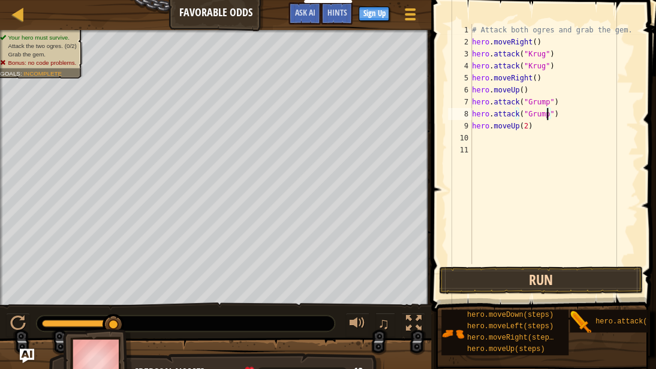
type textarea "hero.attack("Grump")"
click at [506, 271] on button "Run" at bounding box center [541, 280] width 204 height 28
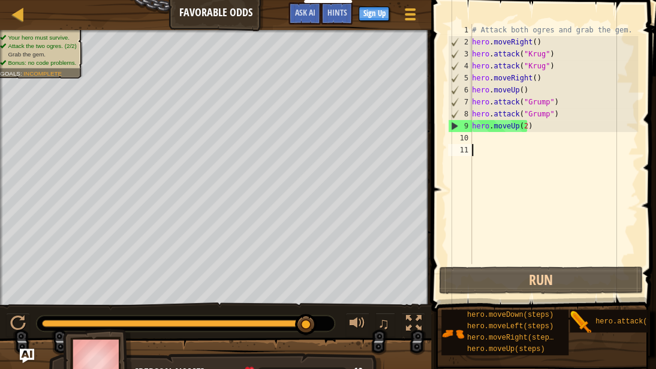
click at [484, 144] on div "# Attack both ogres and grab the gem. hero . moveRight ( ) hero . attack ( "[PE…" at bounding box center [553, 156] width 169 height 264
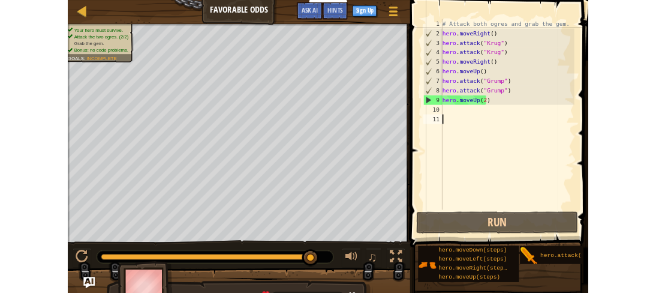
scroll to position [5, 0]
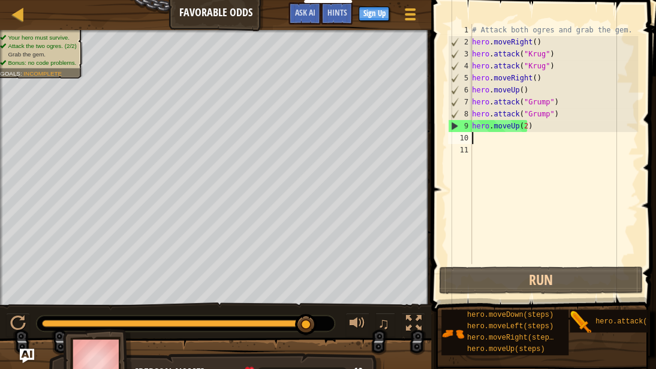
click at [475, 138] on div "# Attack both ogres and grab the gem. hero . moveRight ( ) hero . attack ( "[PE…" at bounding box center [553, 156] width 169 height 264
